Goal: Information Seeking & Learning: Understand process/instructions

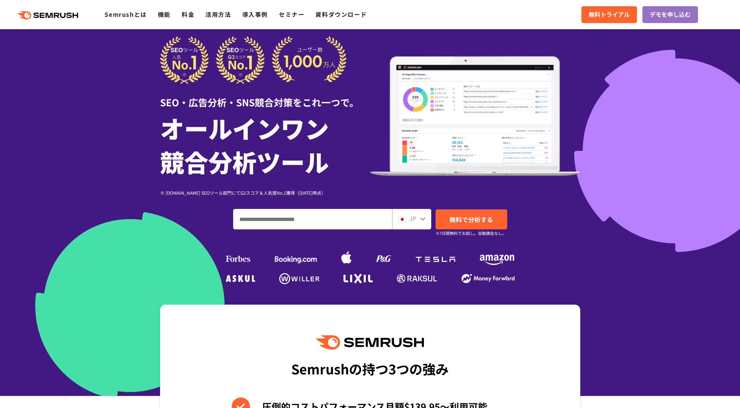
drag, startPoint x: 88, startPoint y: 126, endPoint x: 92, endPoint y: 137, distance: 12.1
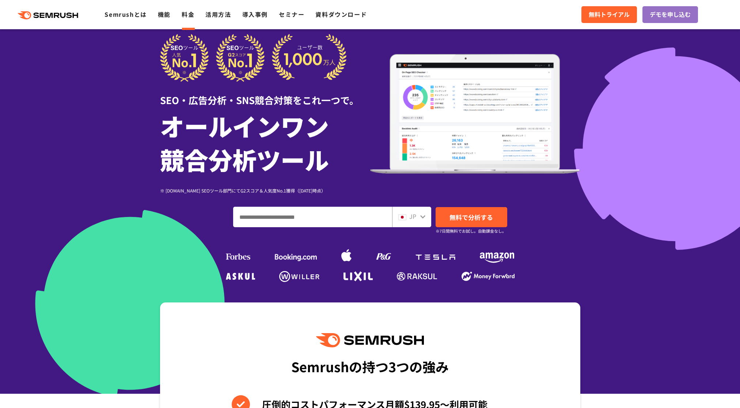
click at [192, 17] on link "料金" at bounding box center [188, 14] width 13 height 9
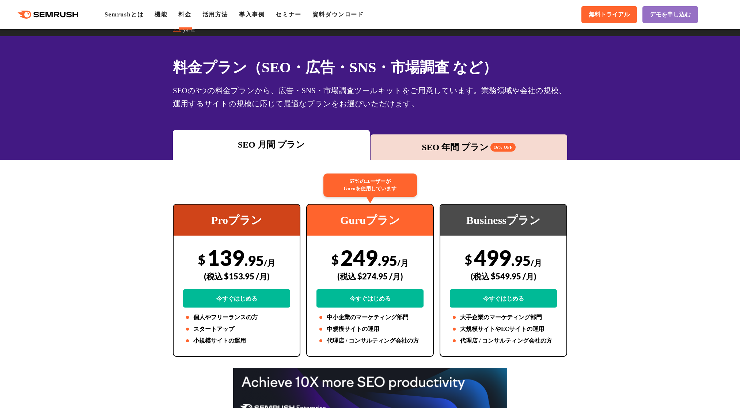
drag, startPoint x: 147, startPoint y: 98, endPoint x: 142, endPoint y: 89, distance: 10.0
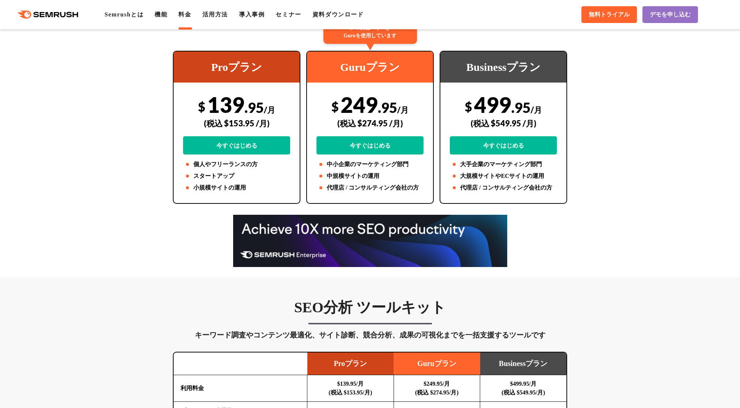
drag, startPoint x: 143, startPoint y: 92, endPoint x: 139, endPoint y: 94, distance: 4.5
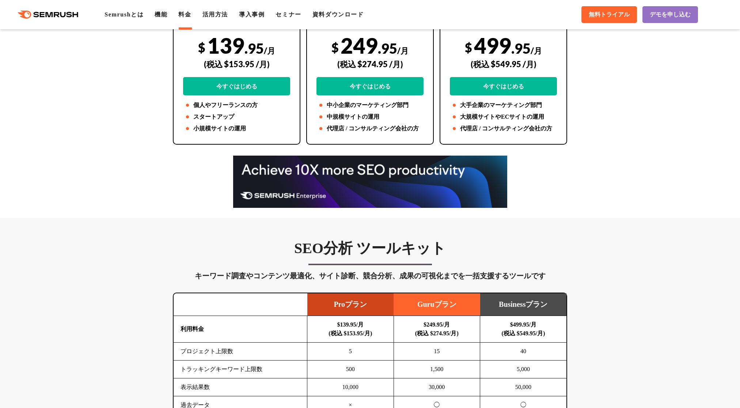
drag, startPoint x: 155, startPoint y: 145, endPoint x: 138, endPoint y: 114, distance: 35.9
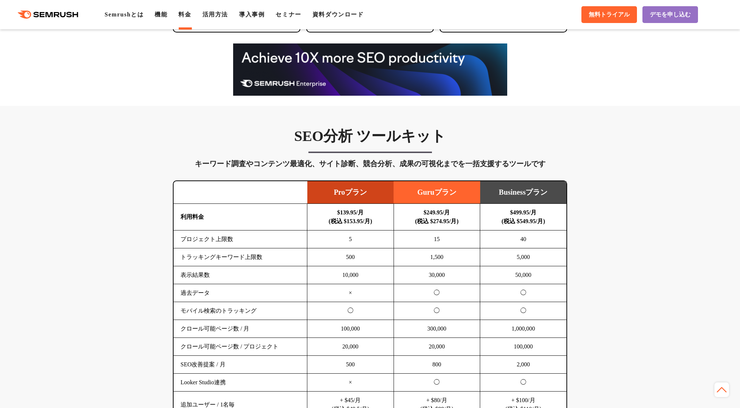
drag, startPoint x: 138, startPoint y: 97, endPoint x: 140, endPoint y: 104, distance: 7.7
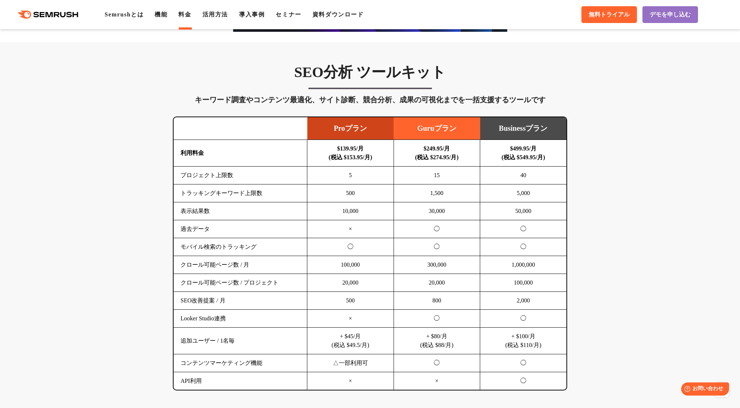
drag, startPoint x: 146, startPoint y: 102, endPoint x: 147, endPoint y: 111, distance: 9.9
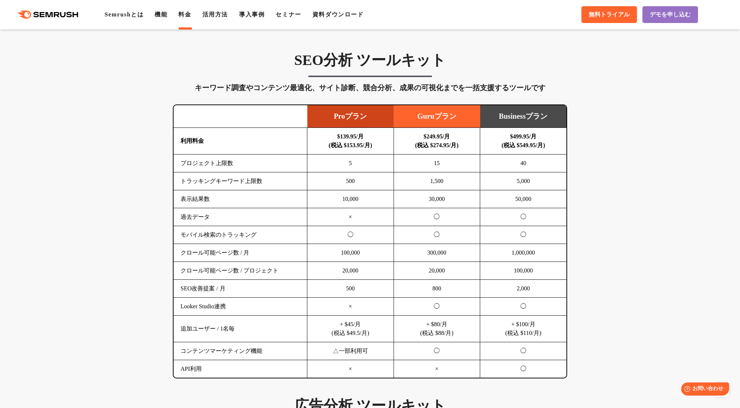
drag, startPoint x: 148, startPoint y: 105, endPoint x: 147, endPoint y: 100, distance: 4.9
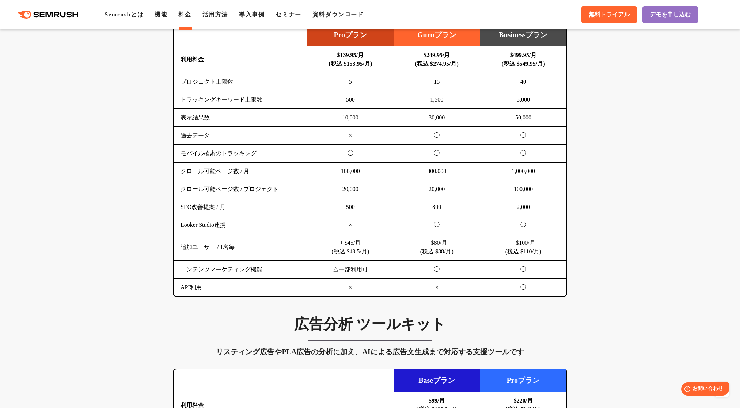
drag, startPoint x: 157, startPoint y: 100, endPoint x: 162, endPoint y: 112, distance: 12.6
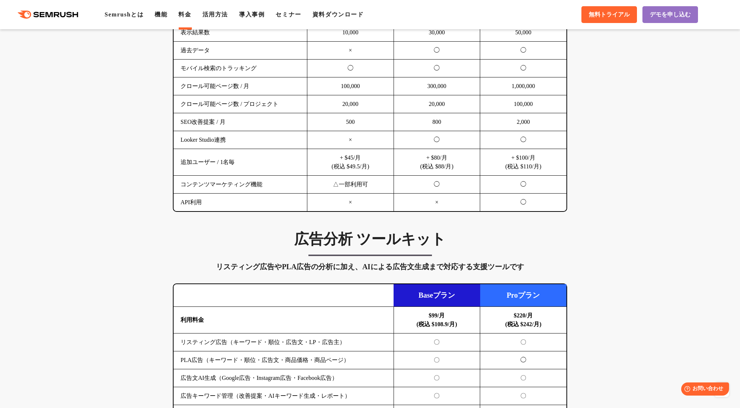
scroll to position [583, 0]
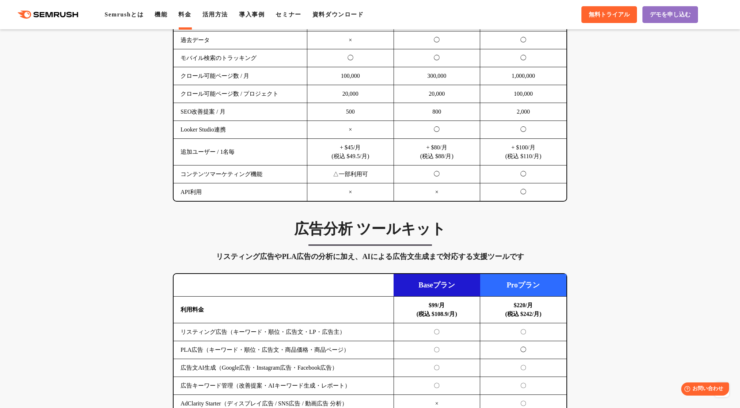
drag, startPoint x: 164, startPoint y: 108, endPoint x: 160, endPoint y: 102, distance: 7.5
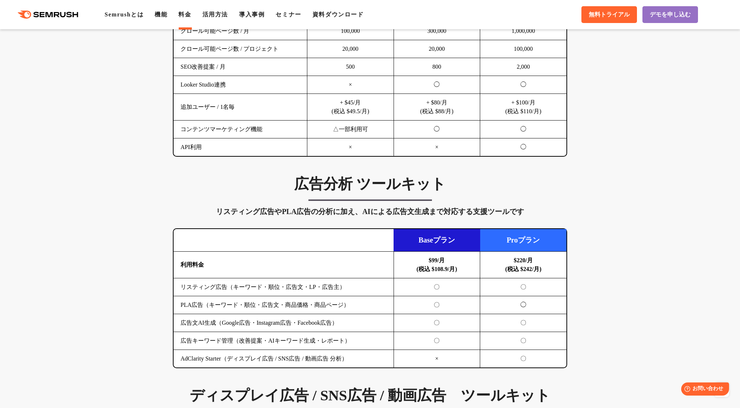
drag, startPoint x: 164, startPoint y: 104, endPoint x: 159, endPoint y: 112, distance: 9.0
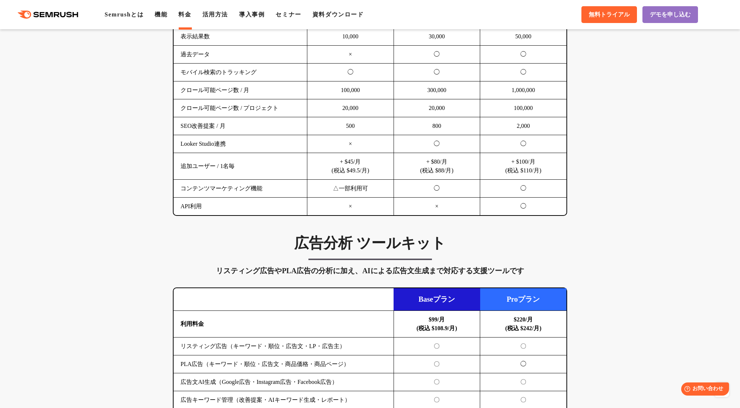
drag, startPoint x: 145, startPoint y: 133, endPoint x: 111, endPoint y: 64, distance: 76.6
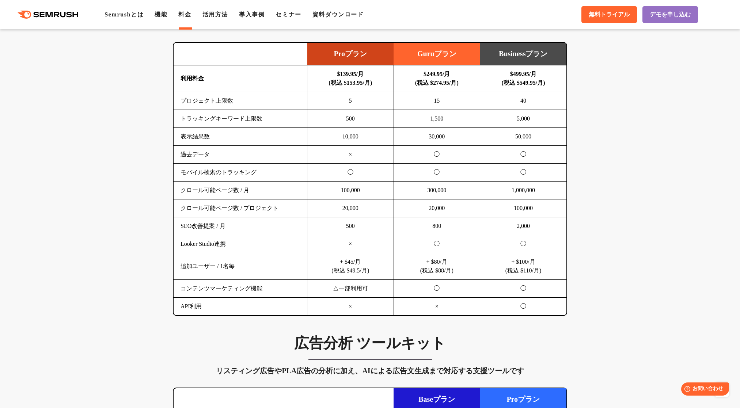
drag, startPoint x: 103, startPoint y: 18, endPoint x: 101, endPoint y: 41, distance: 23.1
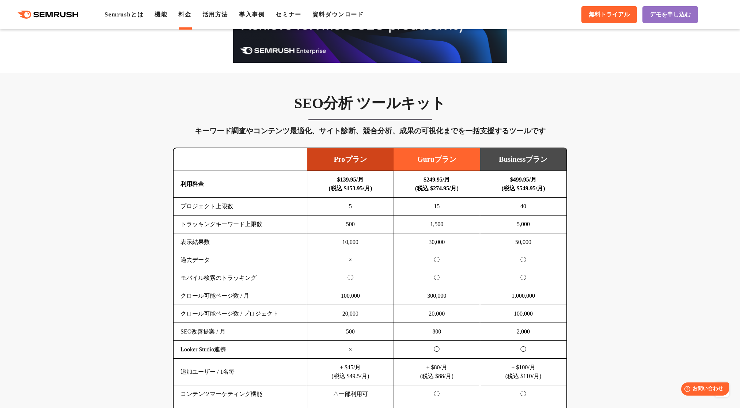
drag, startPoint x: 119, startPoint y: 101, endPoint x: 122, endPoint y: 114, distance: 13.9
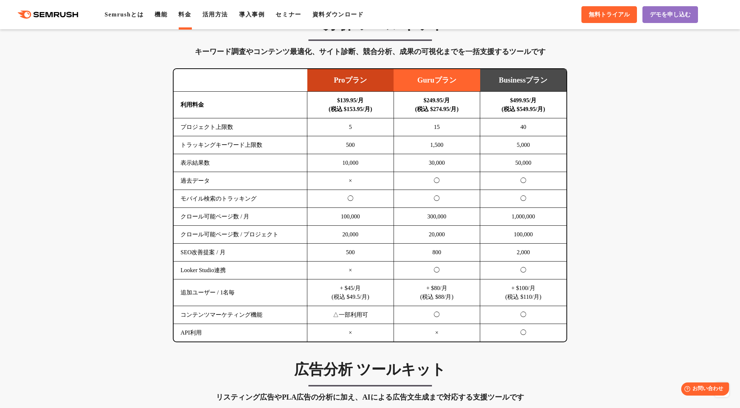
drag, startPoint x: 126, startPoint y: 103, endPoint x: 137, endPoint y: 137, distance: 35.9
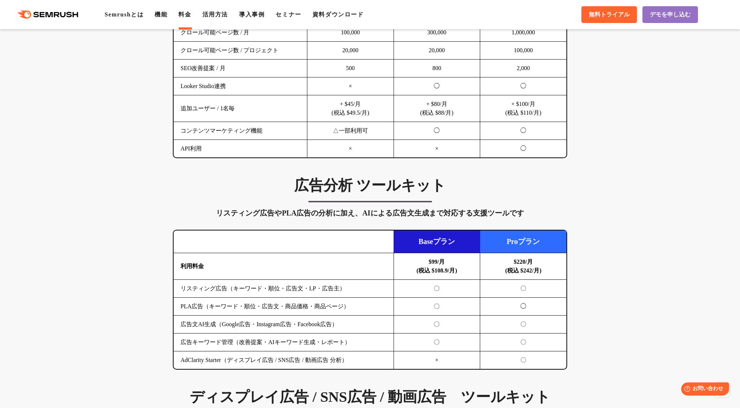
drag, startPoint x: 137, startPoint y: 115, endPoint x: 132, endPoint y: 121, distance: 8.0
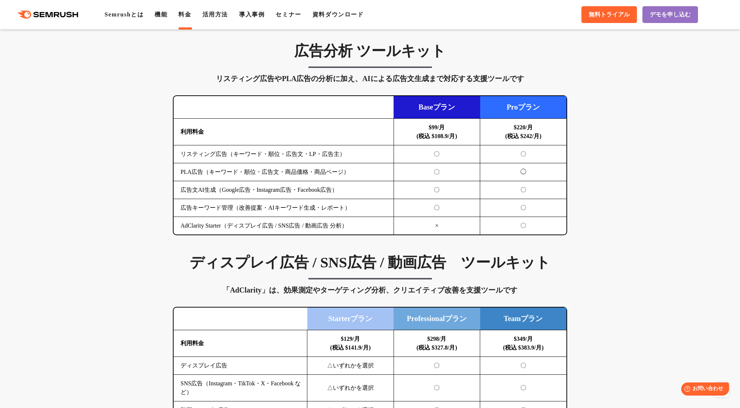
drag, startPoint x: 136, startPoint y: 127, endPoint x: 144, endPoint y: 147, distance: 21.0
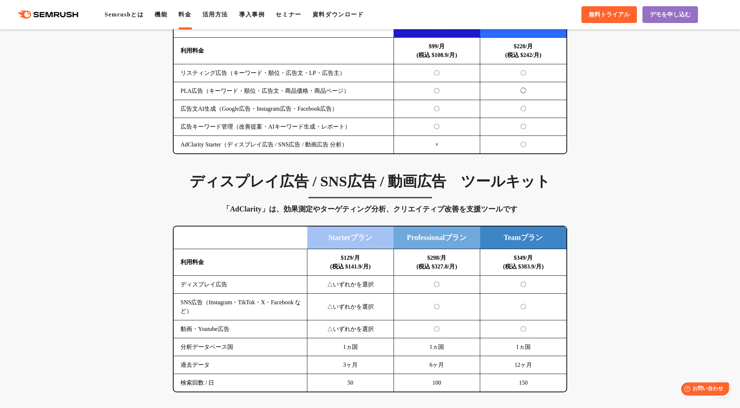
drag, startPoint x: 159, startPoint y: 165, endPoint x: 143, endPoint y: 127, distance: 40.8
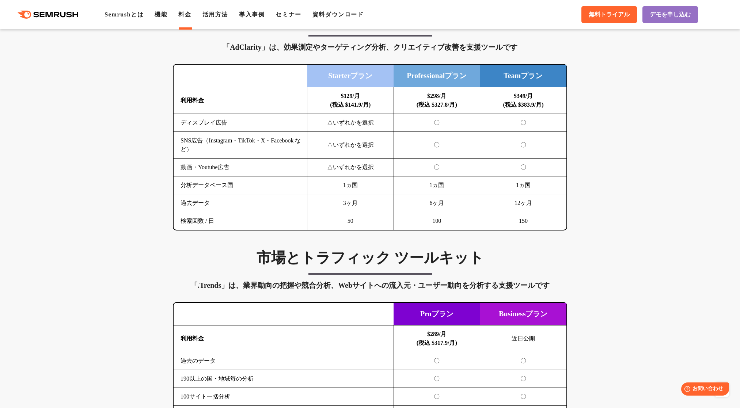
drag, startPoint x: 142, startPoint y: 118, endPoint x: 143, endPoint y: 126, distance: 8.4
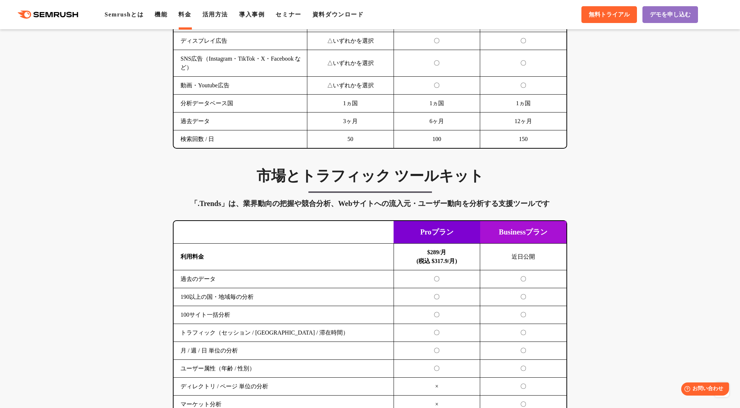
drag, startPoint x: 146, startPoint y: 129, endPoint x: 142, endPoint y: 123, distance: 6.9
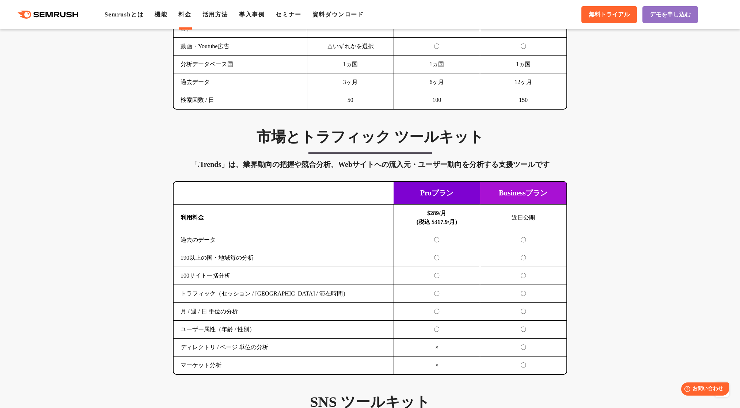
scroll to position [1134, 0]
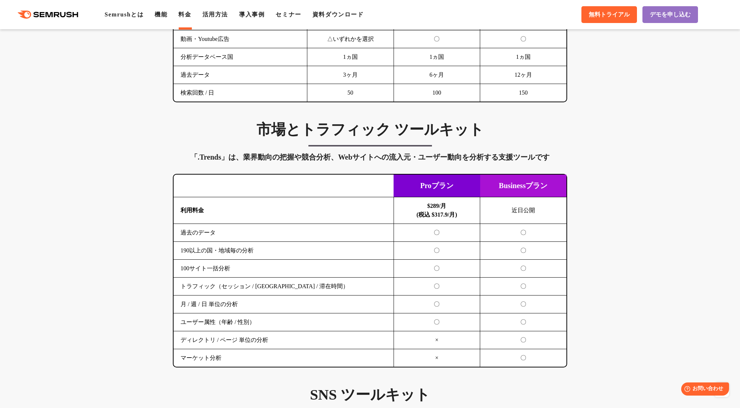
drag, startPoint x: 140, startPoint y: 118, endPoint x: 144, endPoint y: 127, distance: 9.6
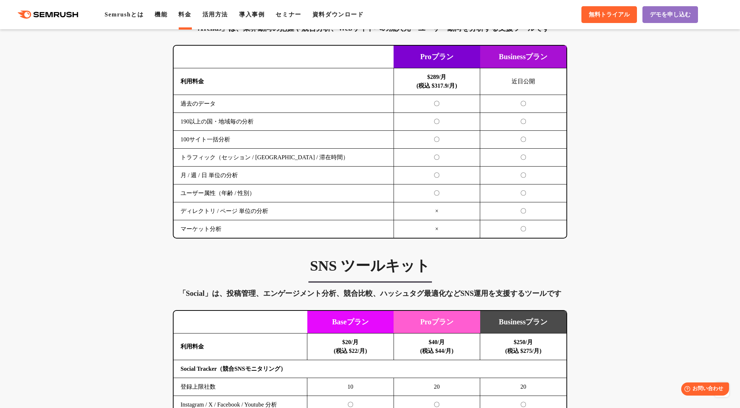
drag, startPoint x: 153, startPoint y: 127, endPoint x: 148, endPoint y: 133, distance: 7.3
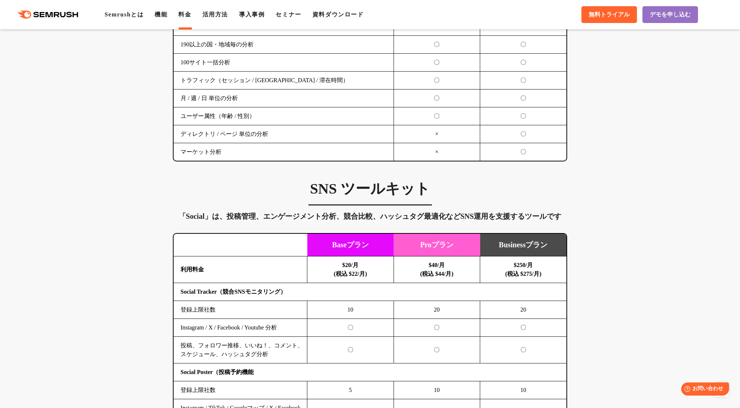
drag, startPoint x: 149, startPoint y: 132, endPoint x: 154, endPoint y: 137, distance: 7.5
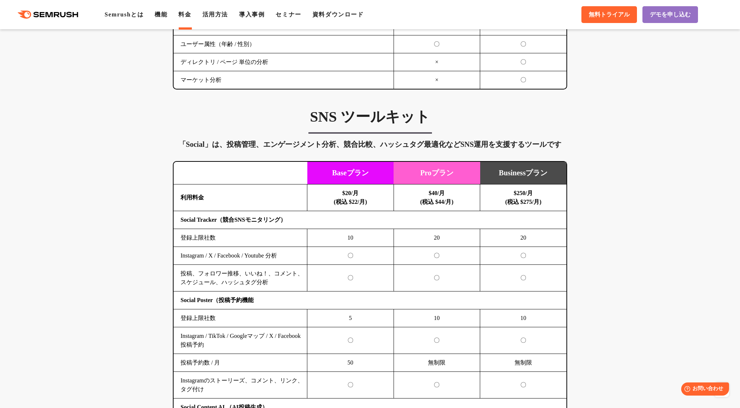
drag, startPoint x: 155, startPoint y: 137, endPoint x: 155, endPoint y: 141, distance: 3.7
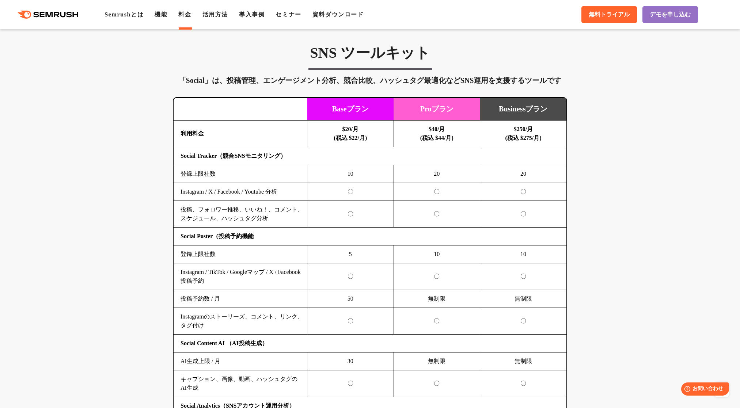
drag, startPoint x: 142, startPoint y: 129, endPoint x: 142, endPoint y: 133, distance: 3.7
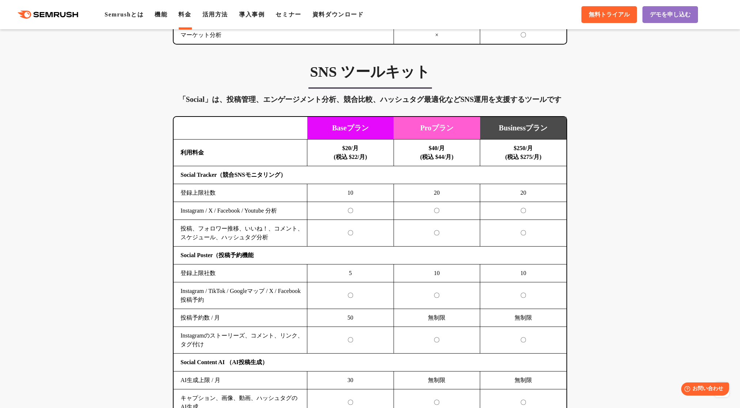
scroll to position [1444, 0]
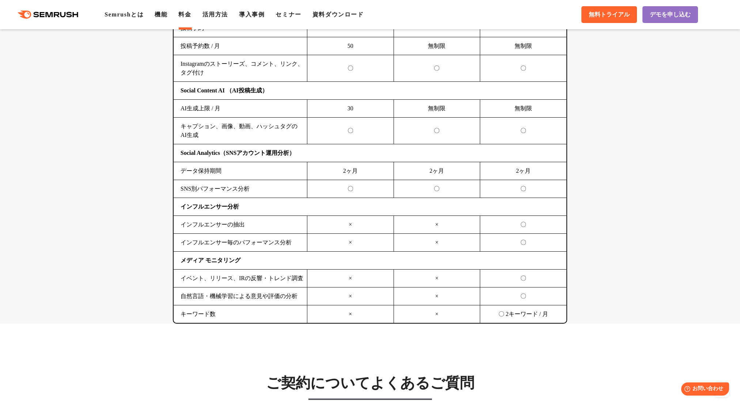
drag, startPoint x: 138, startPoint y: 101, endPoint x: 138, endPoint y: 113, distance: 12.1
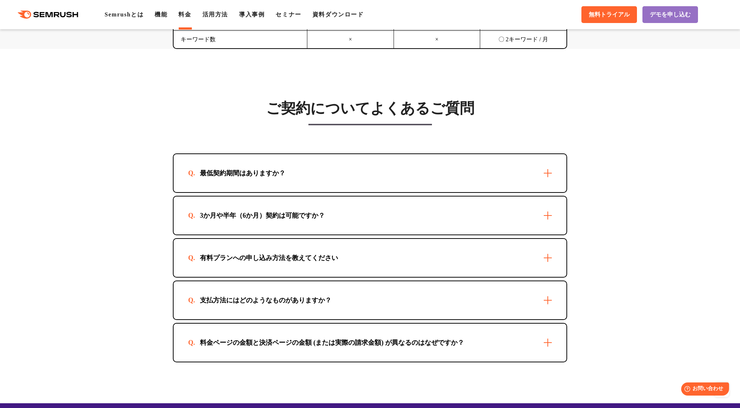
drag, startPoint x: 153, startPoint y: 171, endPoint x: 142, endPoint y: 150, distance: 24.2
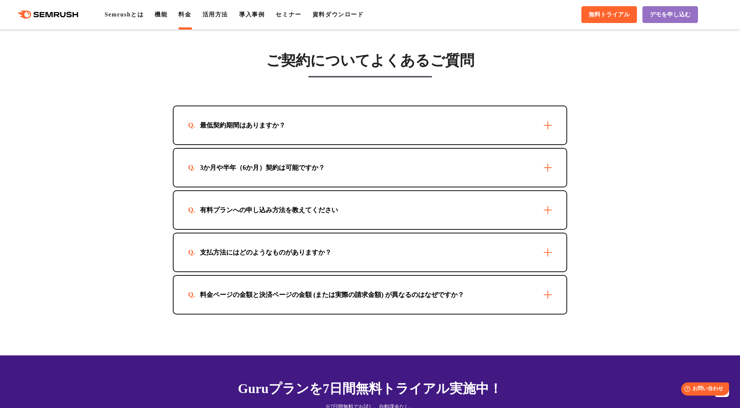
drag, startPoint x: 192, startPoint y: 127, endPoint x: 187, endPoint y: 125, distance: 4.7
click at [192, 126] on div "最低契約期間はありますか？" at bounding box center [242, 125] width 109 height 9
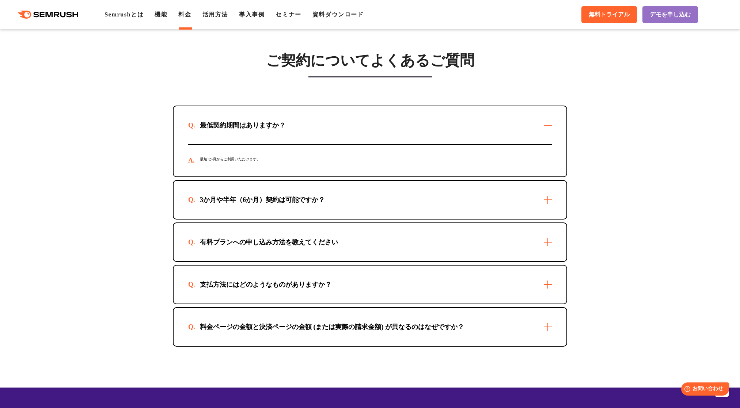
click at [188, 125] on div "最低契約期間はありますか？" at bounding box center [242, 125] width 109 height 9
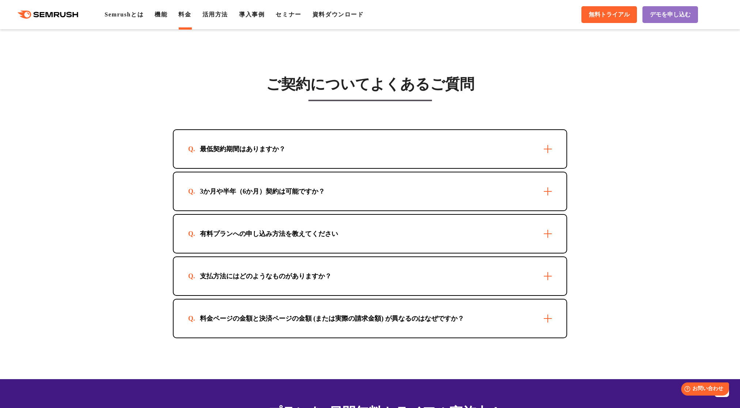
drag, startPoint x: 160, startPoint y: 155, endPoint x: 205, endPoint y: 212, distance: 72.3
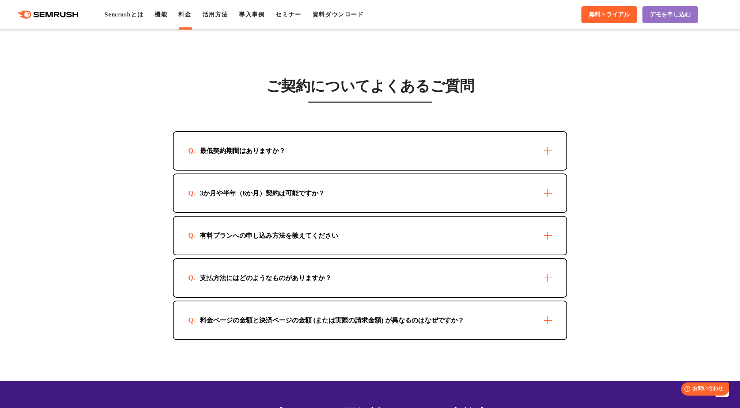
click at [232, 230] on div "有料プランへの申し込み方法を教えてください" at bounding box center [370, 236] width 393 height 38
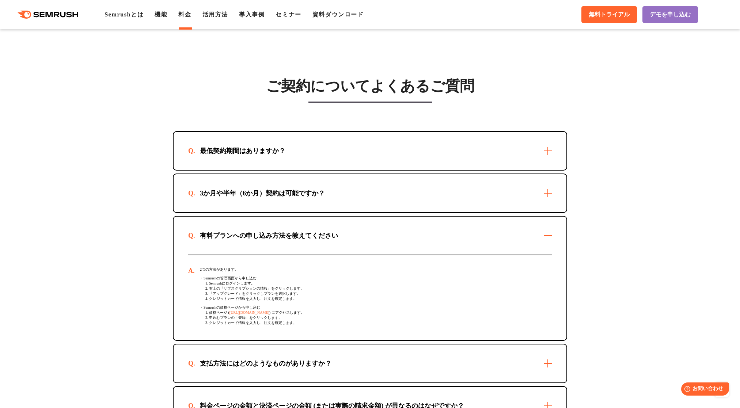
click at [229, 230] on div "有料プランへの申し込み方法を教えてください" at bounding box center [370, 236] width 393 height 38
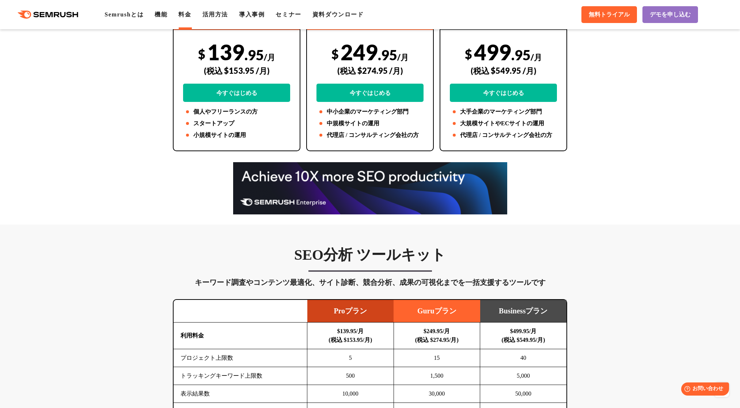
scroll to position [0, 0]
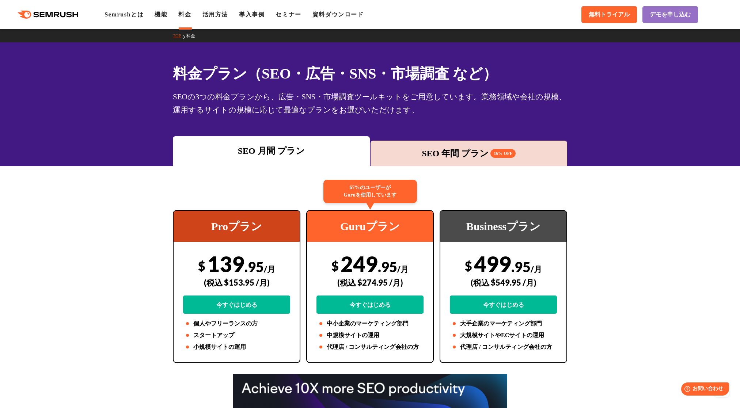
drag, startPoint x: 124, startPoint y: 152, endPoint x: 103, endPoint y: 84, distance: 71.9
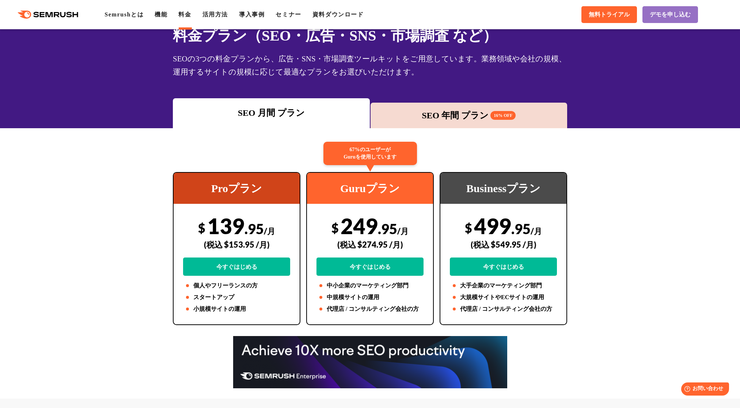
drag, startPoint x: 123, startPoint y: 97, endPoint x: 133, endPoint y: 122, distance: 26.3
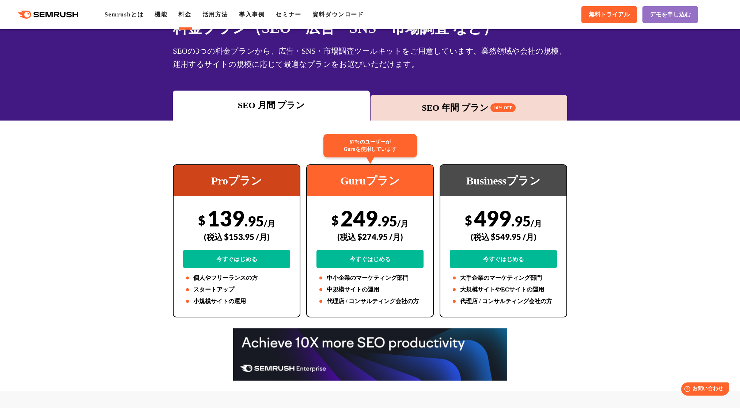
scroll to position [56, 0]
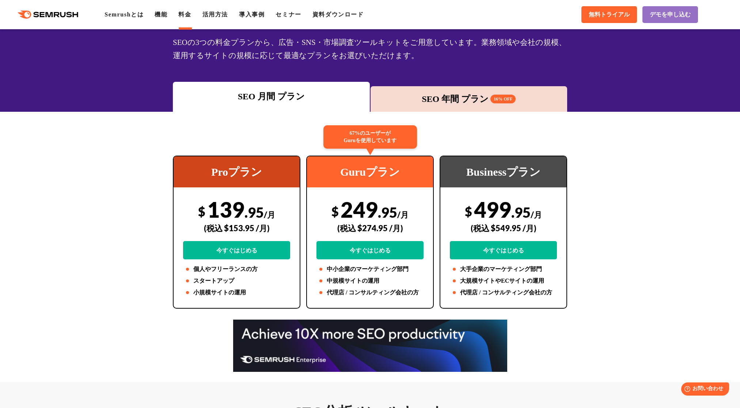
drag, startPoint x: 143, startPoint y: 135, endPoint x: 144, endPoint y: 128, distance: 7.0
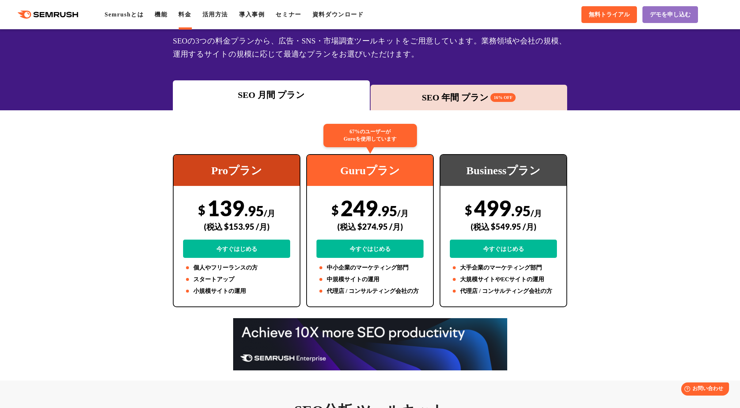
drag
click at [408, 103] on div "SEO 年間 プラン 16% OFF" at bounding box center [469, 97] width 190 height 13
